Goal: Register for event/course

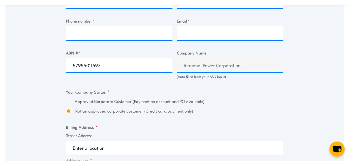
click at [111, 64] on input "57955011697" at bounding box center [119, 65] width 106 height 14
type input "69636537409"
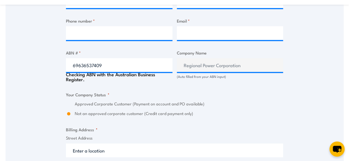
type input "SIEMENS ENERGY PTY LTD"
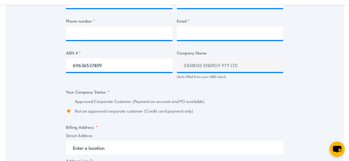
type input "69636537409"
click at [135, 62] on input "69636537409" at bounding box center [119, 65] width 106 height 14
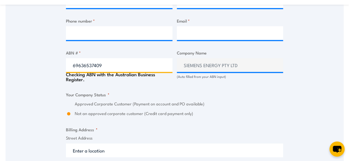
radio input "true"
